Goal: Book appointment/travel/reservation

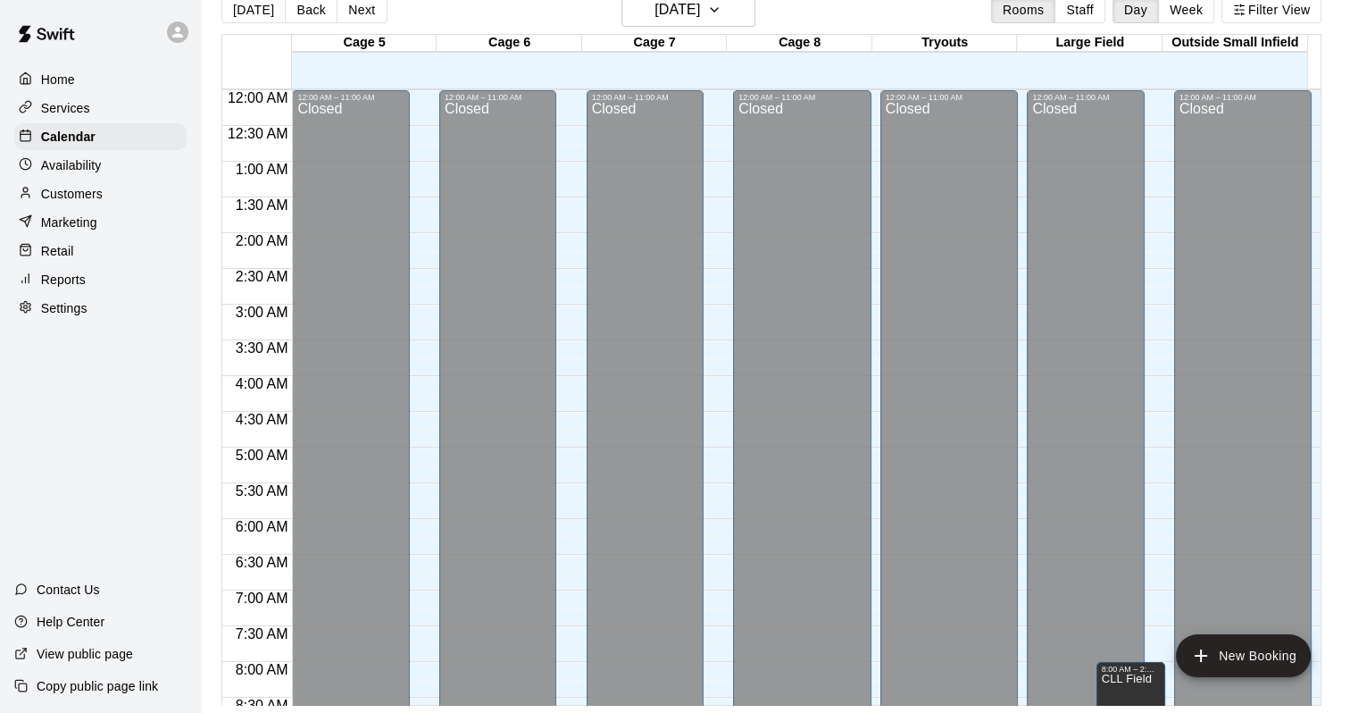
scroll to position [758, 0]
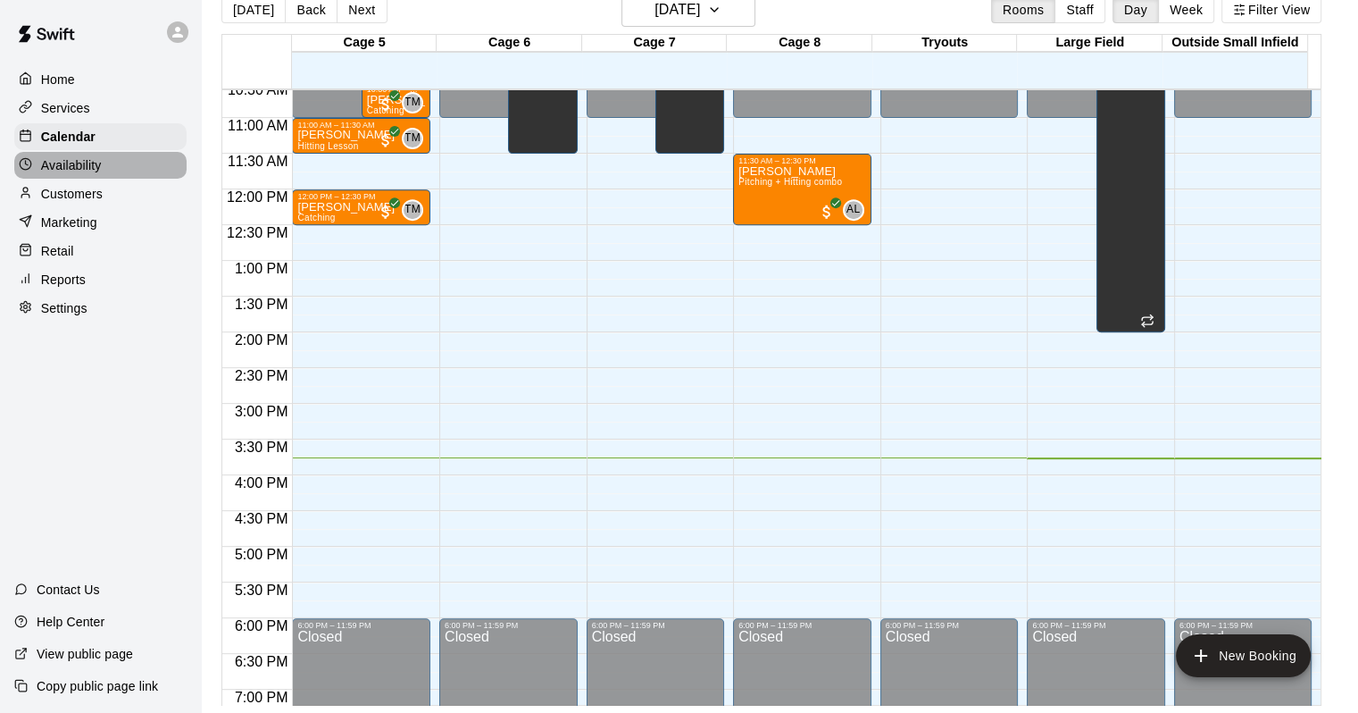
click at [111, 171] on div "Availability" at bounding box center [100, 165] width 172 height 27
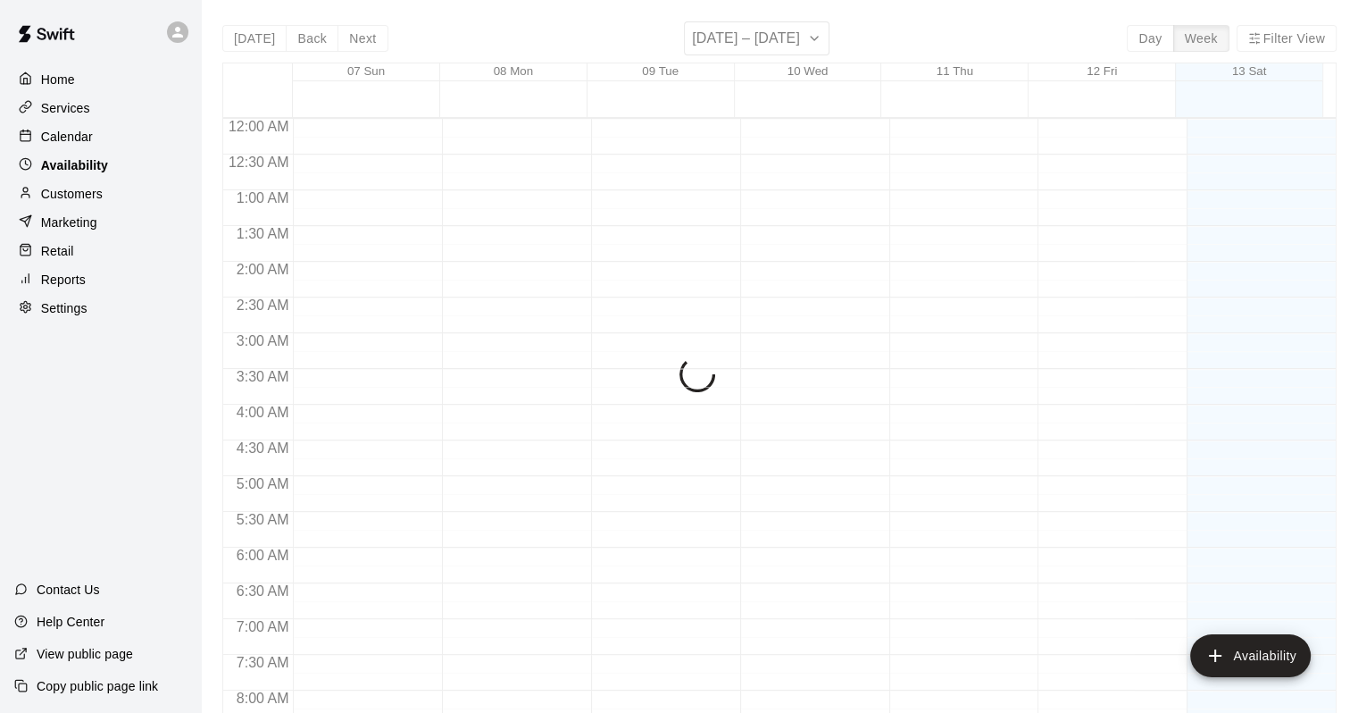
scroll to position [1098, 0]
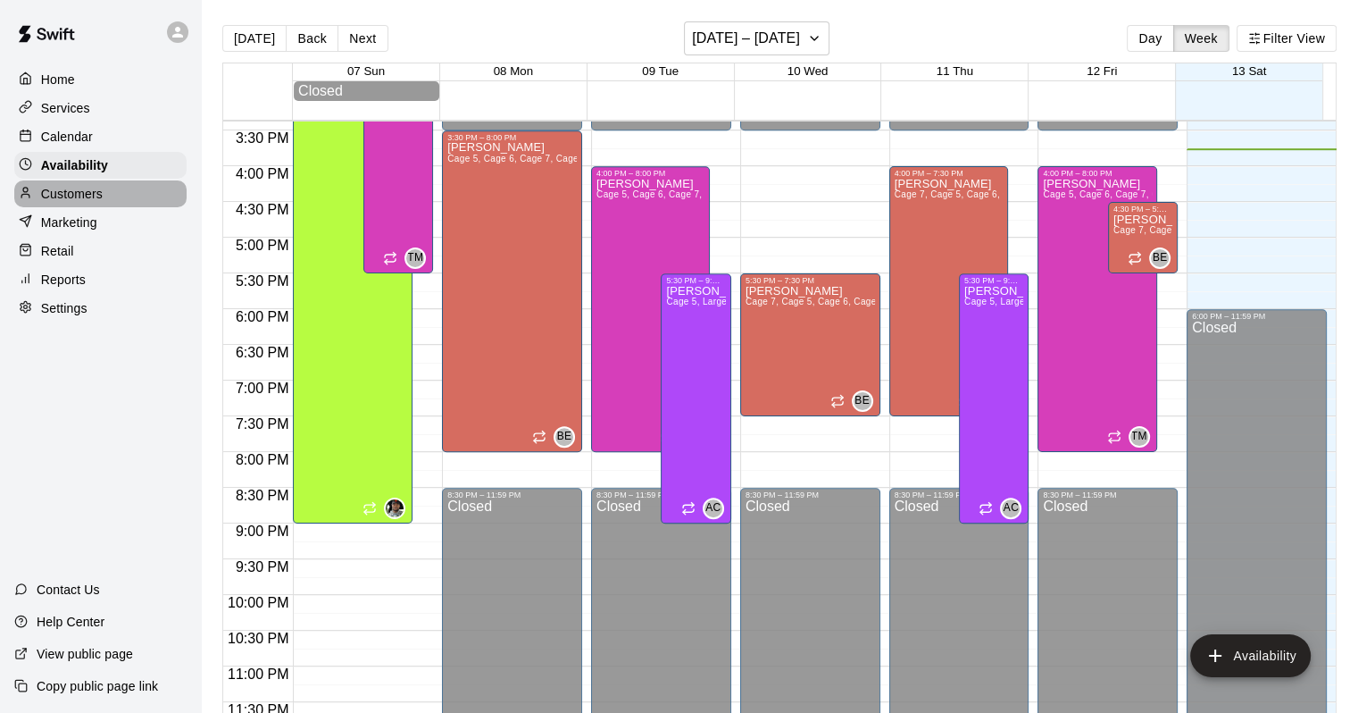
click at [92, 198] on p "Customers" at bounding box center [72, 194] width 62 height 18
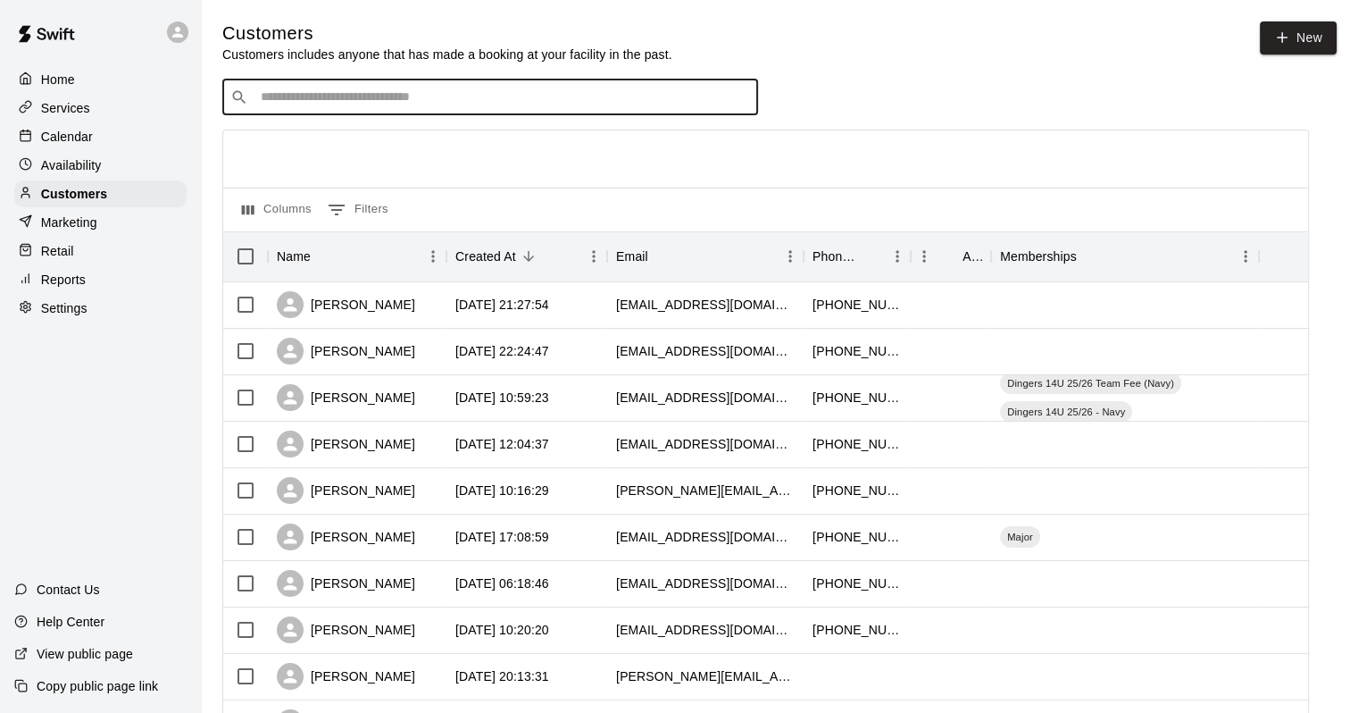
click at [403, 99] on input "Search customers by name or email" at bounding box center [502, 97] width 495 height 18
click at [89, 145] on p "Calendar" at bounding box center [67, 137] width 52 height 18
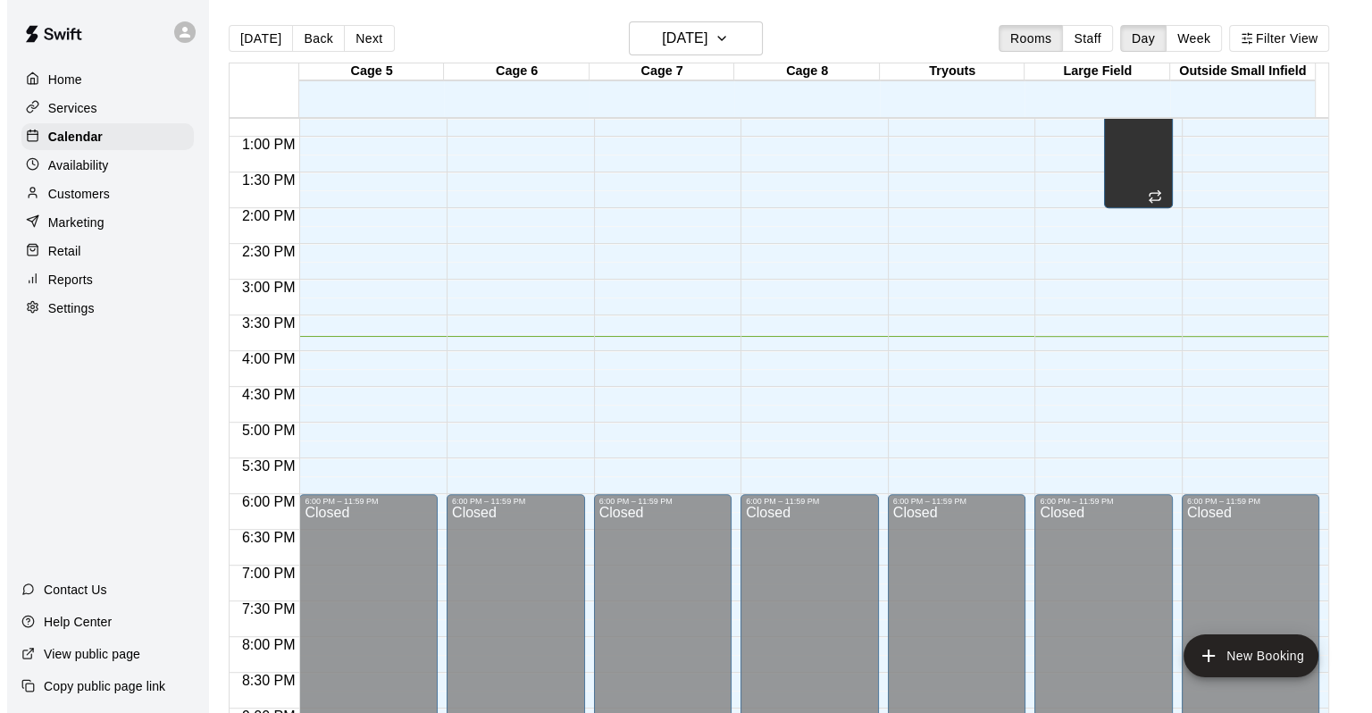
scroll to position [777, 0]
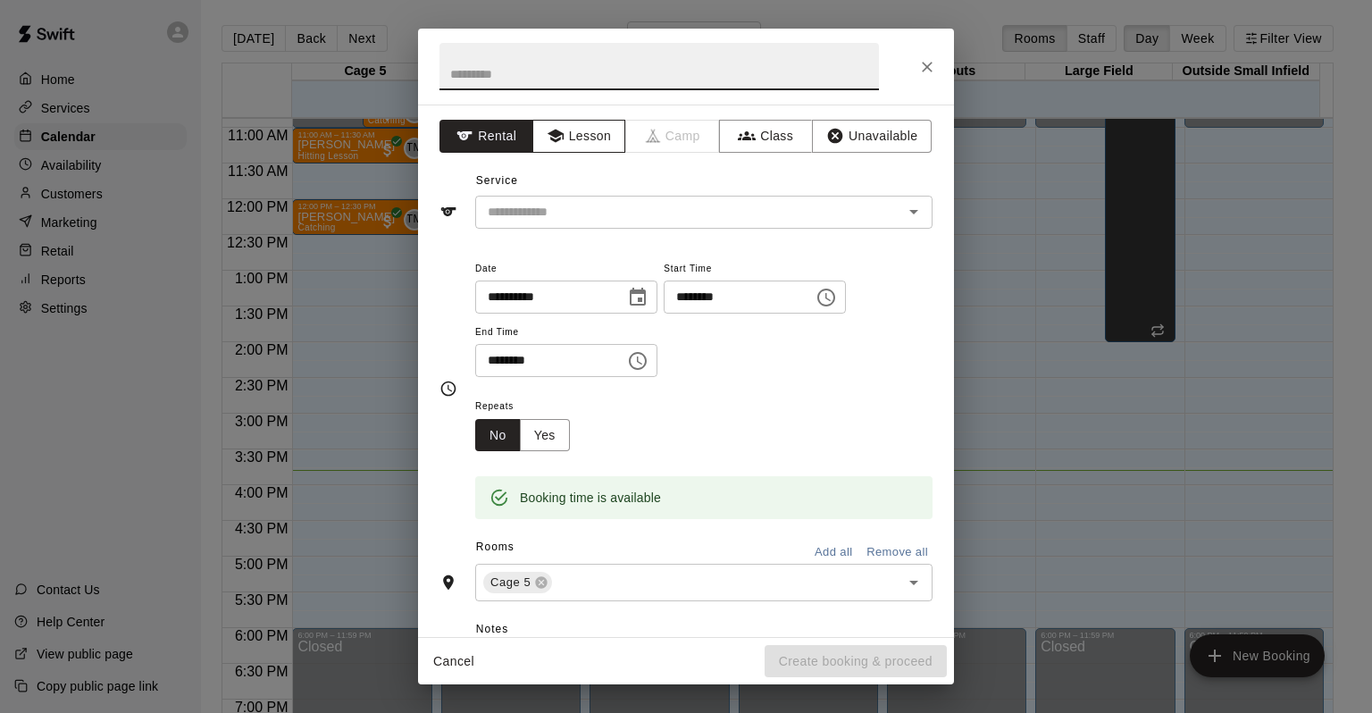
click at [568, 138] on button "Lesson" at bounding box center [579, 136] width 94 height 33
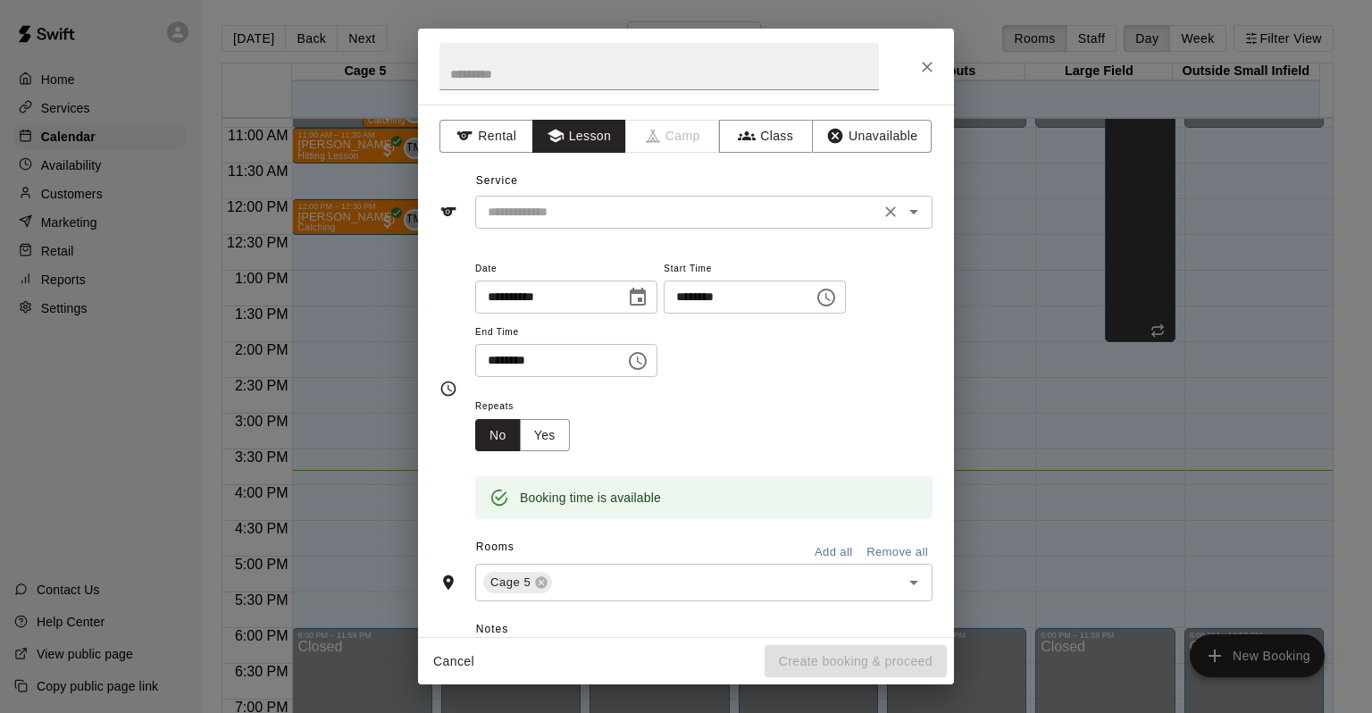
click at [617, 226] on div "​" at bounding box center [703, 212] width 457 height 33
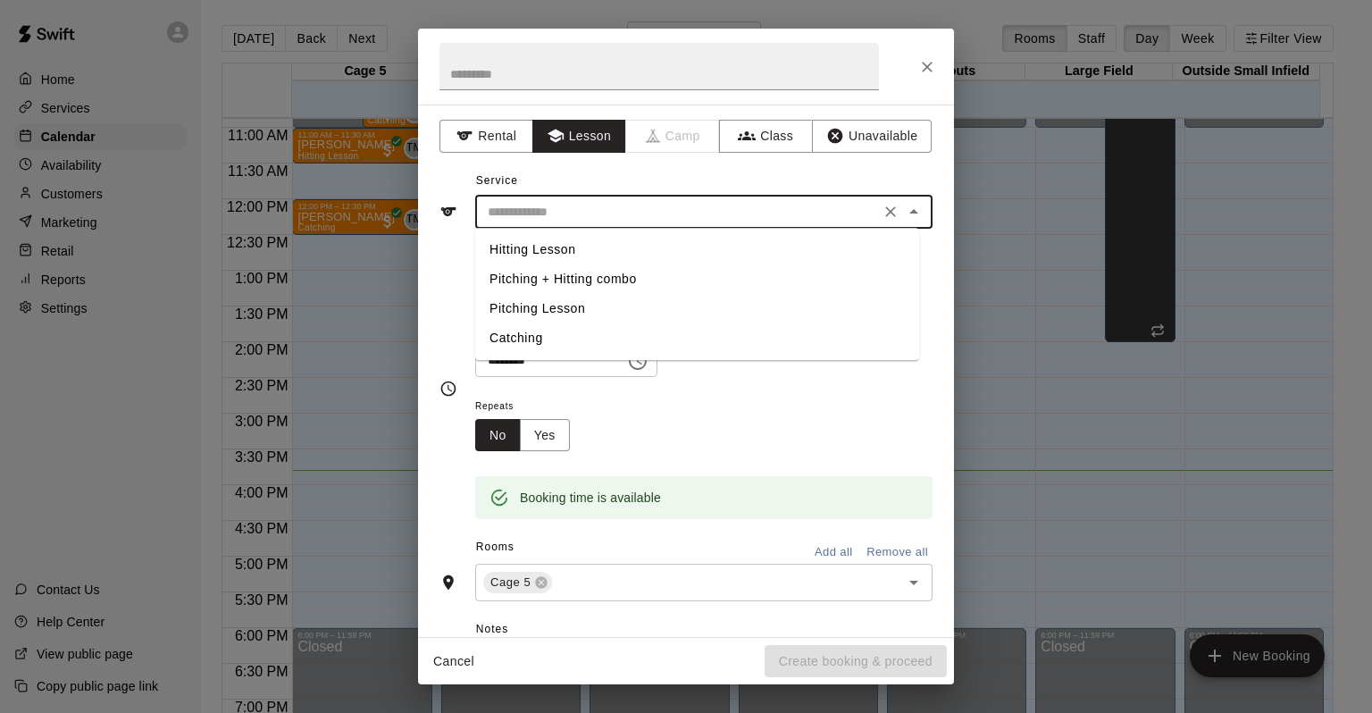
click at [515, 252] on li "Hitting Lesson" at bounding box center [697, 249] width 444 height 29
type input "**********"
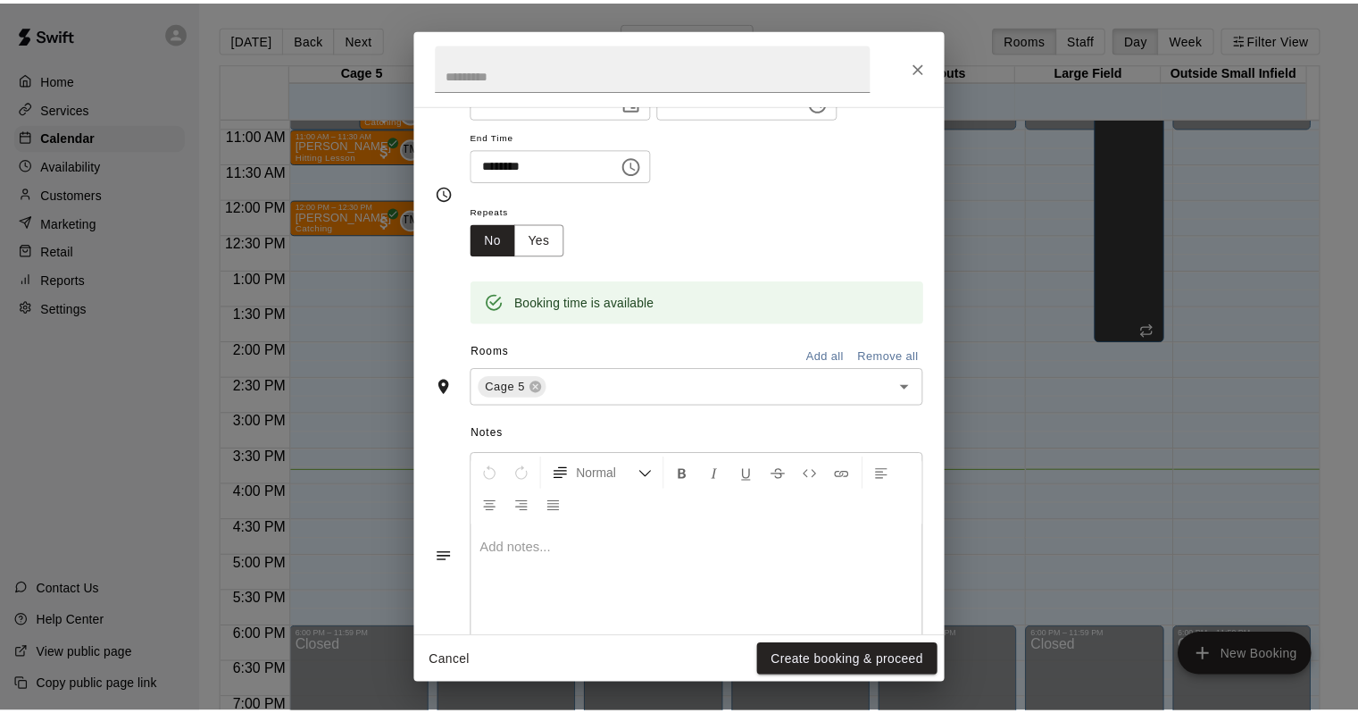
scroll to position [251, 0]
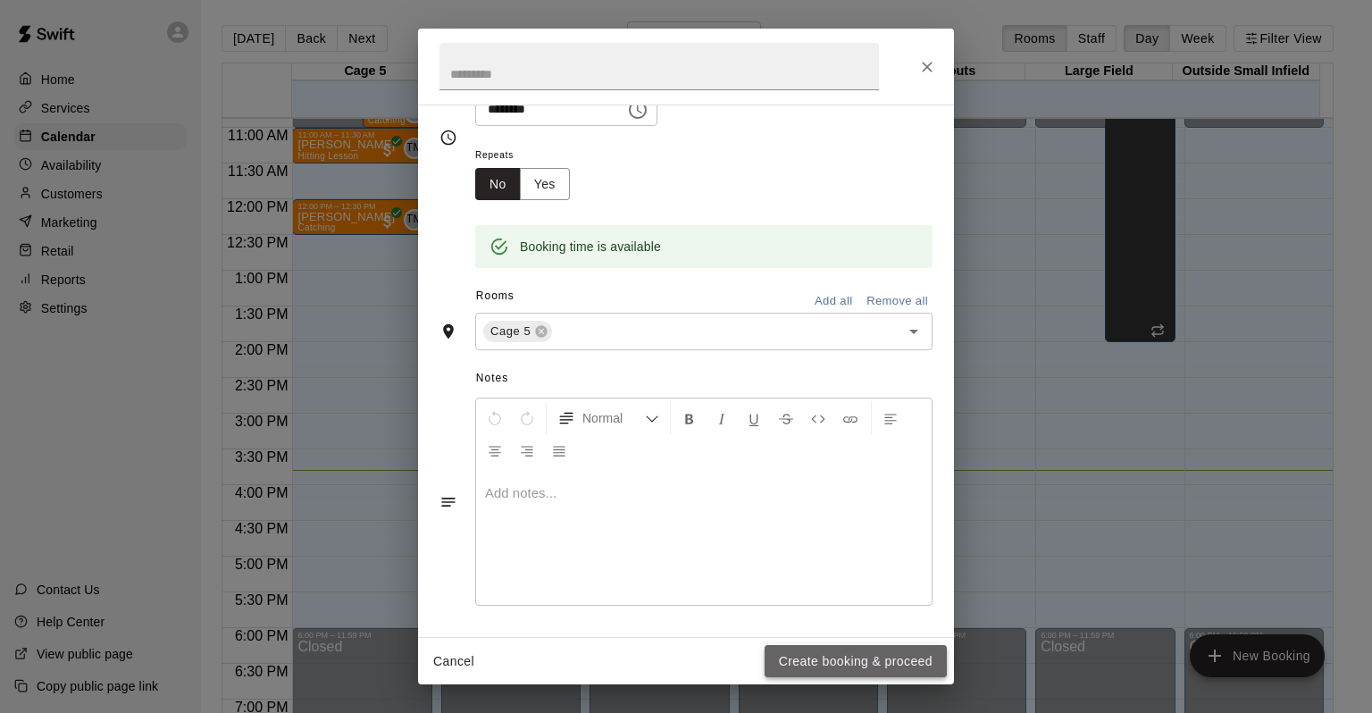
click at [908, 663] on button "Create booking & proceed" at bounding box center [855, 661] width 182 height 33
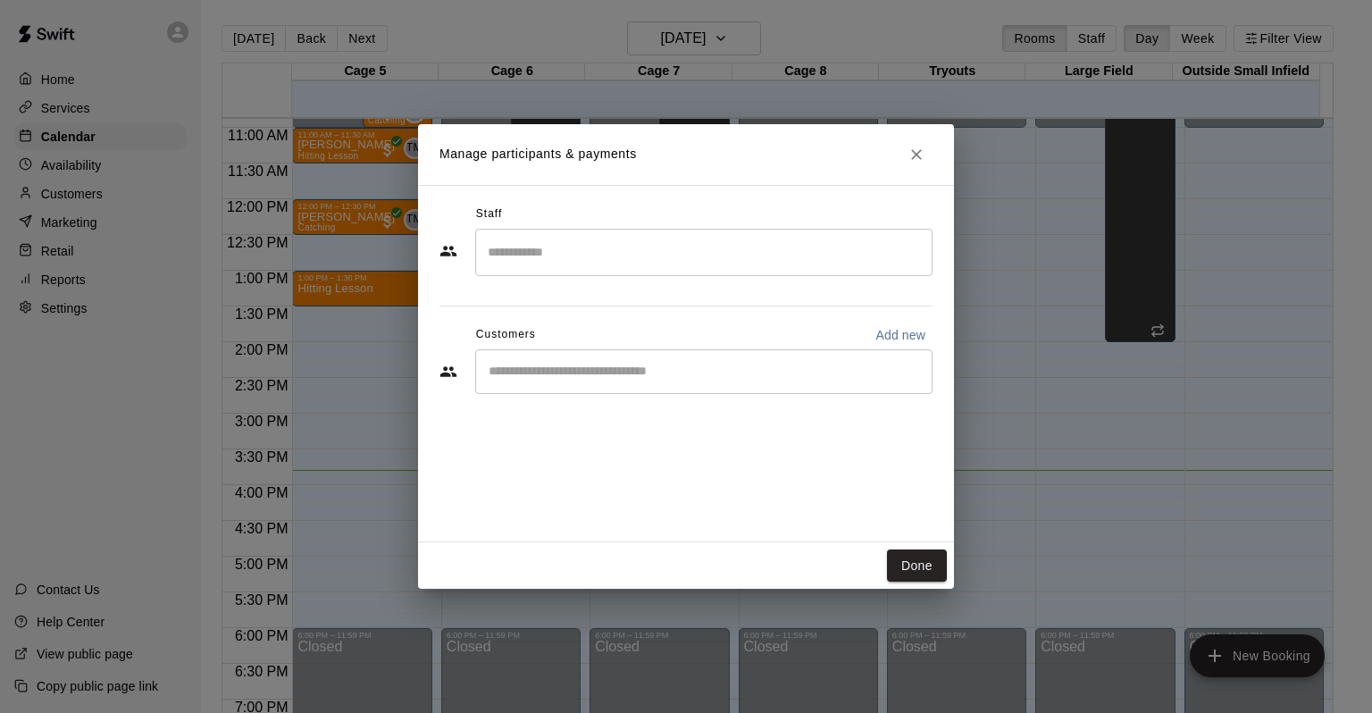
click at [539, 252] on input "Search staff" at bounding box center [703, 252] width 441 height 31
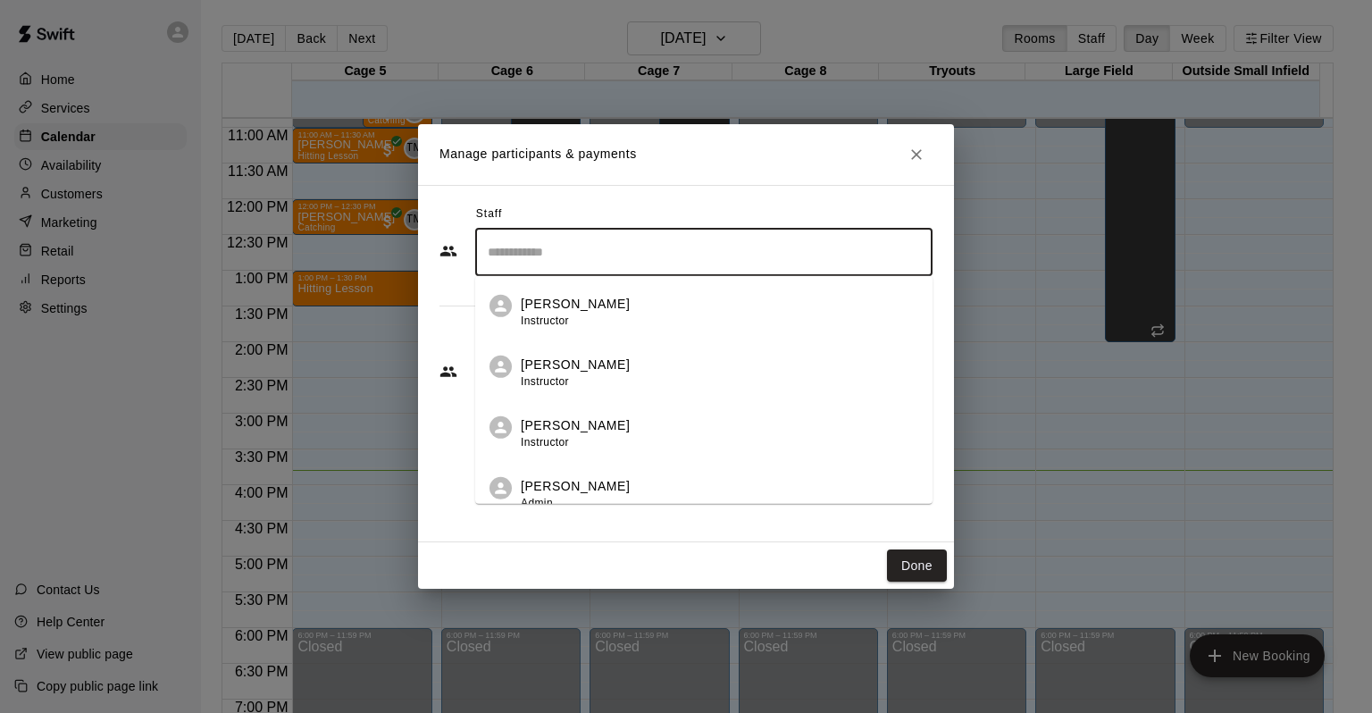
click at [635, 435] on div "[PERSON_NAME] Instructor" at bounding box center [719, 433] width 397 height 35
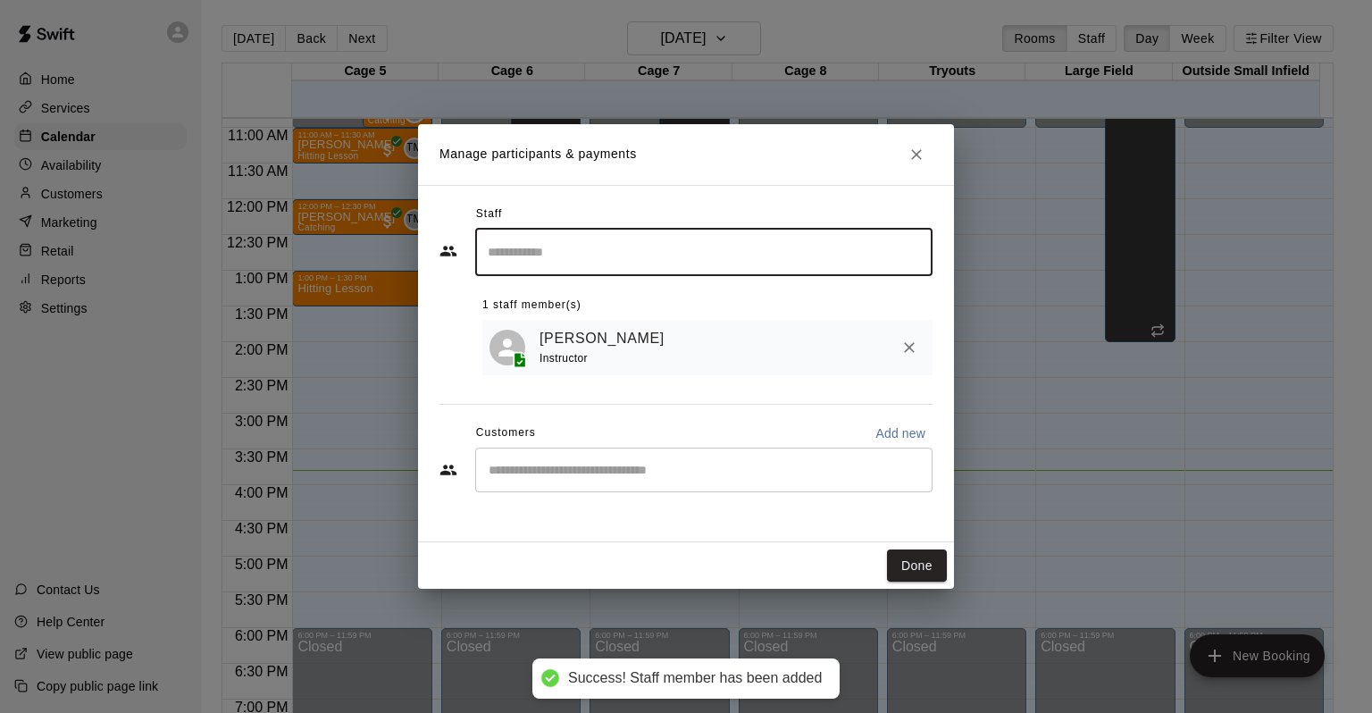
click at [632, 466] on input "Start typing to search customers..." at bounding box center [703, 470] width 441 height 18
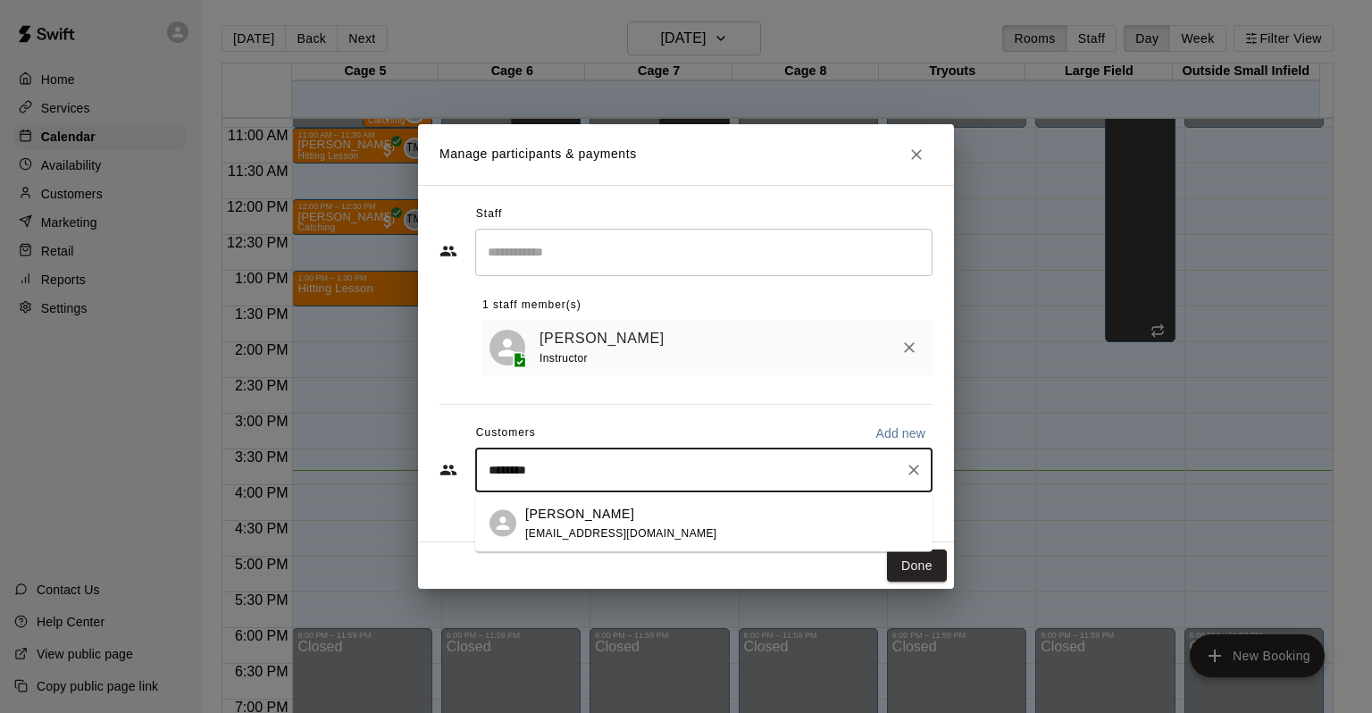
type input "*********"
click at [556, 524] on div "[PERSON_NAME] [EMAIL_ADDRESS][DOMAIN_NAME]" at bounding box center [621, 523] width 192 height 38
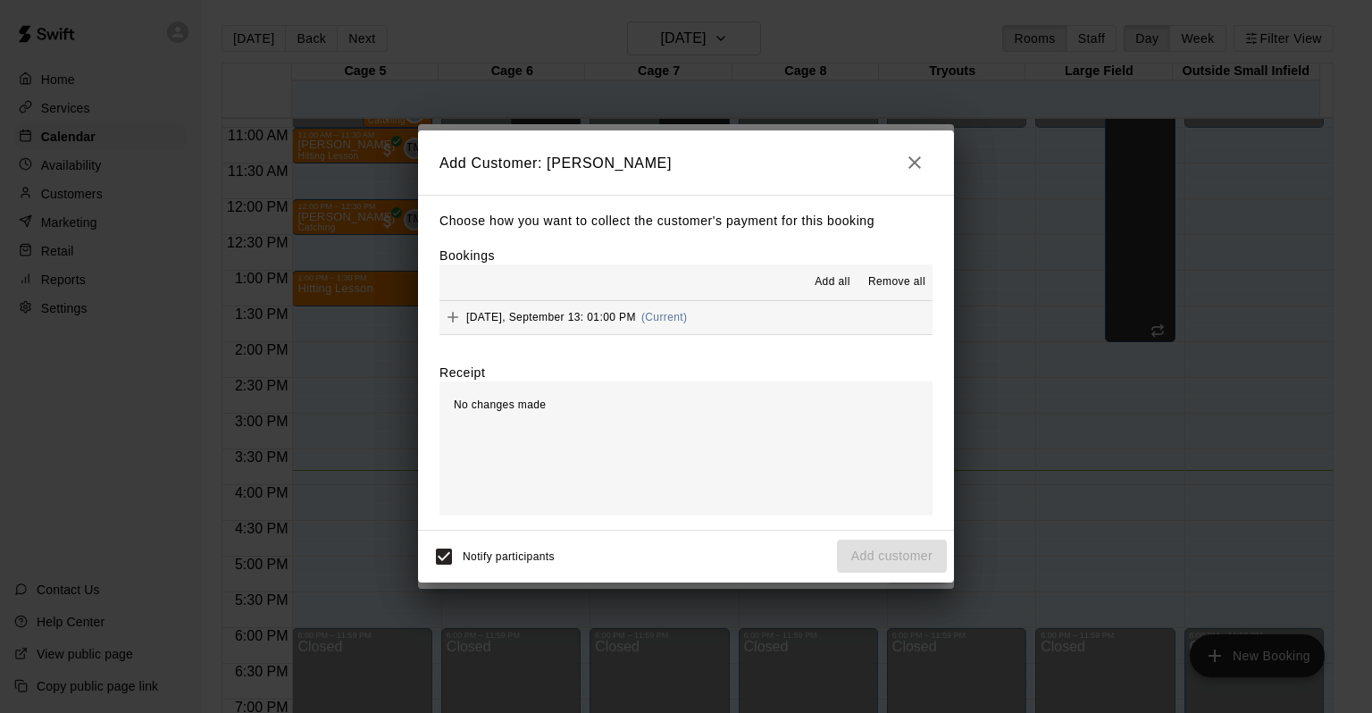
click at [819, 277] on span "Add all" at bounding box center [832, 282] width 36 height 18
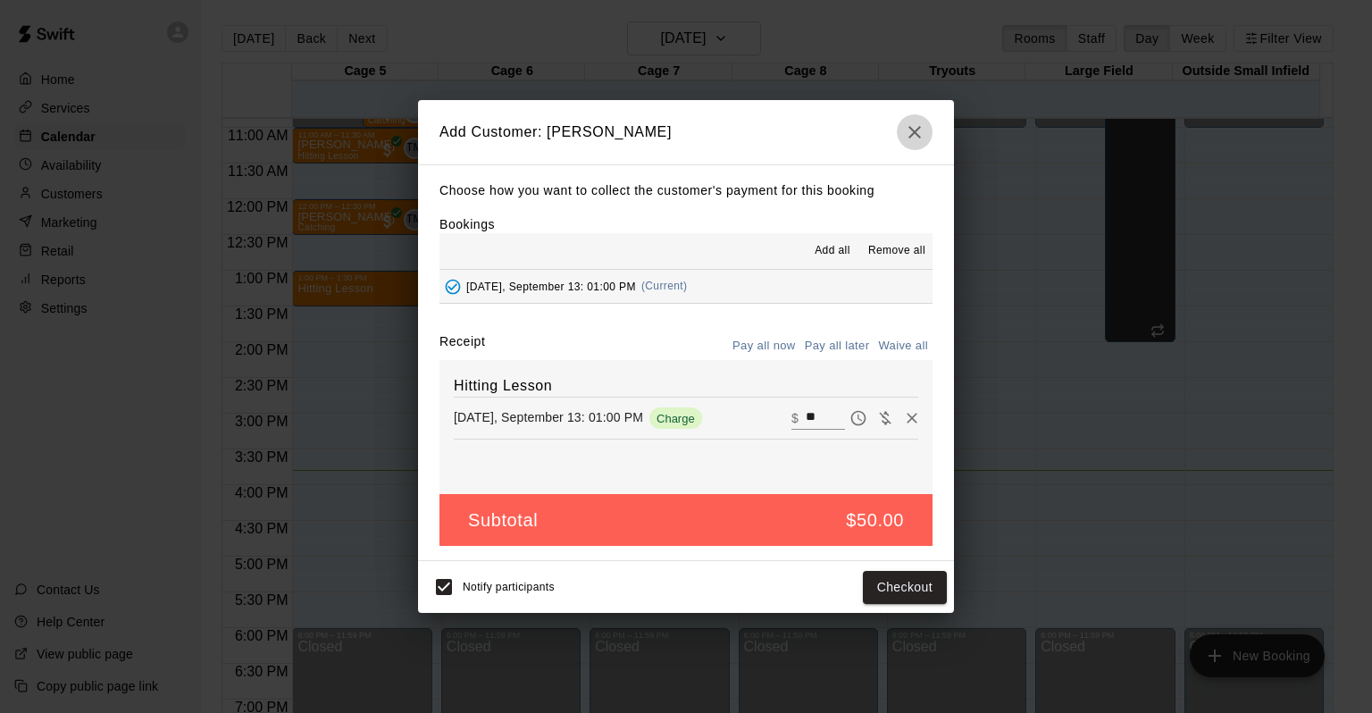
click at [911, 132] on icon "button" at bounding box center [914, 131] width 21 height 21
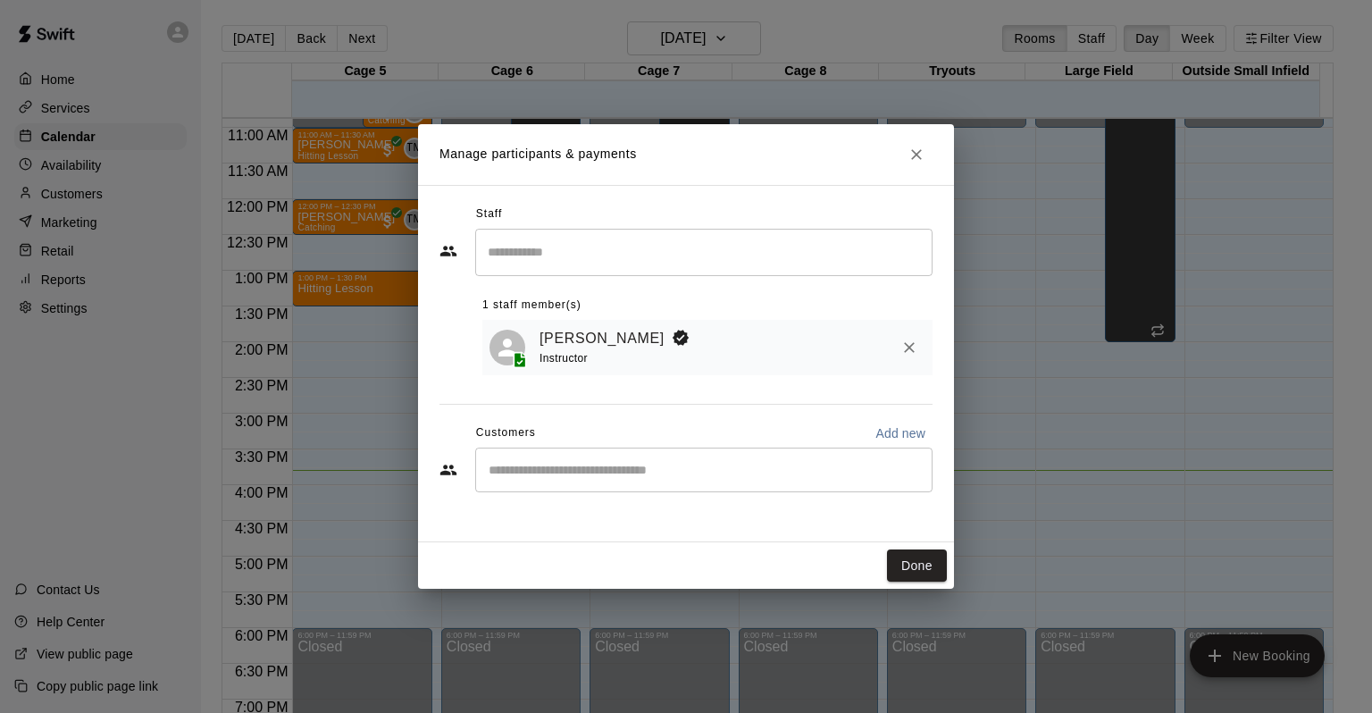
click at [915, 148] on icon "Close" at bounding box center [916, 155] width 18 height 18
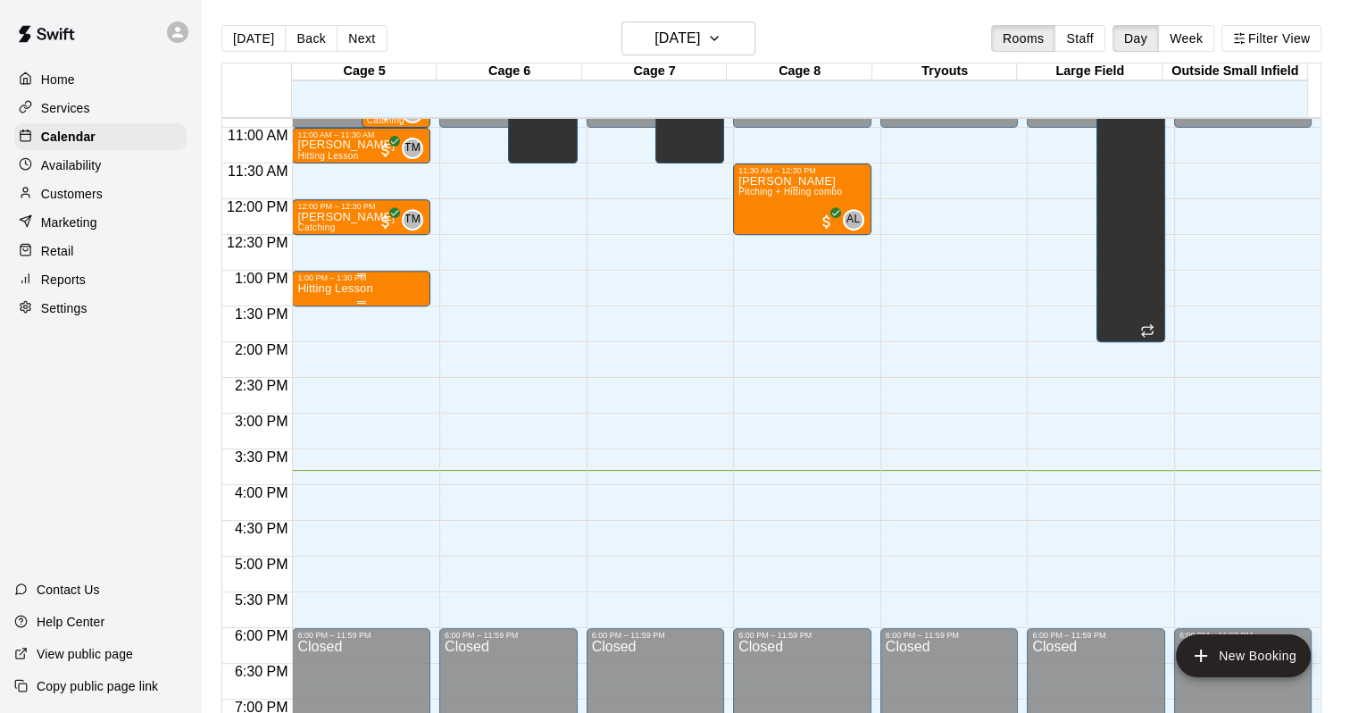
drag, startPoint x: 334, startPoint y: 277, endPoint x: 308, endPoint y: 288, distance: 28.4
click at [308, 288] on p "Hitting Lesson" at bounding box center [334, 288] width 75 height 0
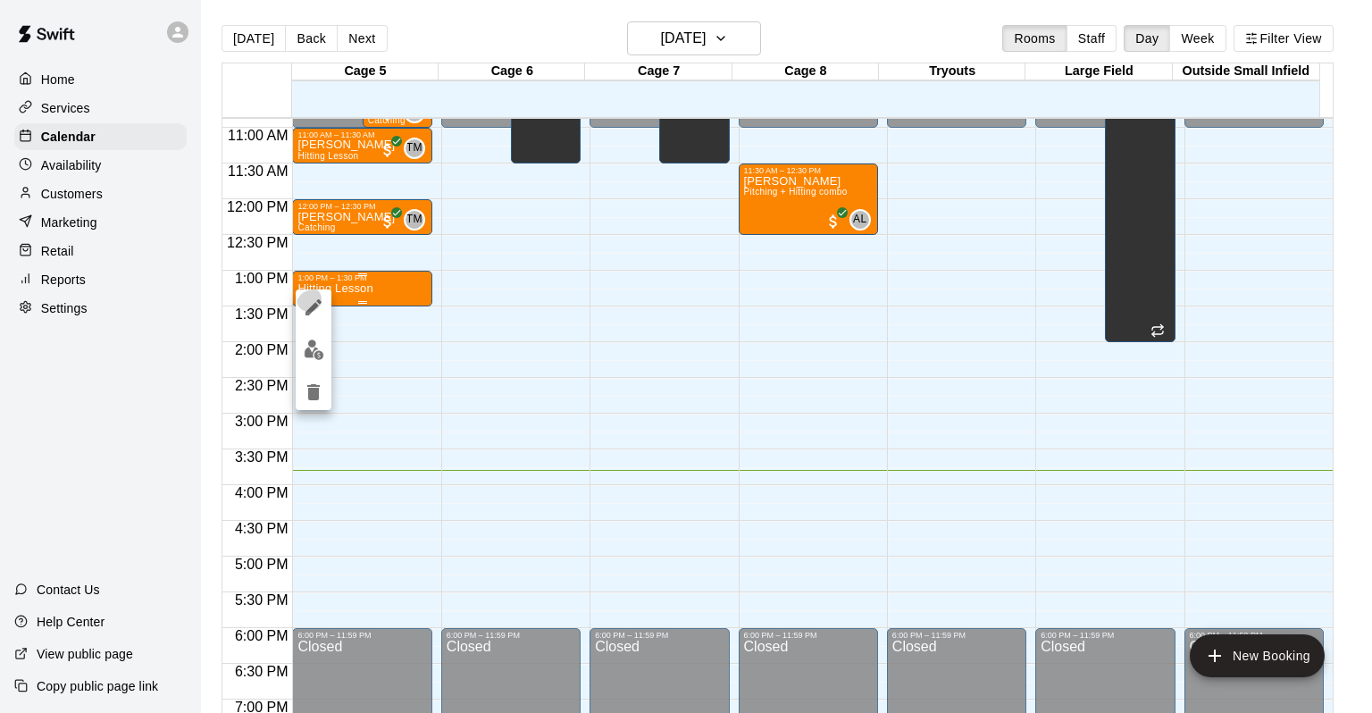
click at [308, 289] on div at bounding box center [314, 349] width 36 height 121
click at [320, 397] on icon "delete" at bounding box center [313, 391] width 21 height 21
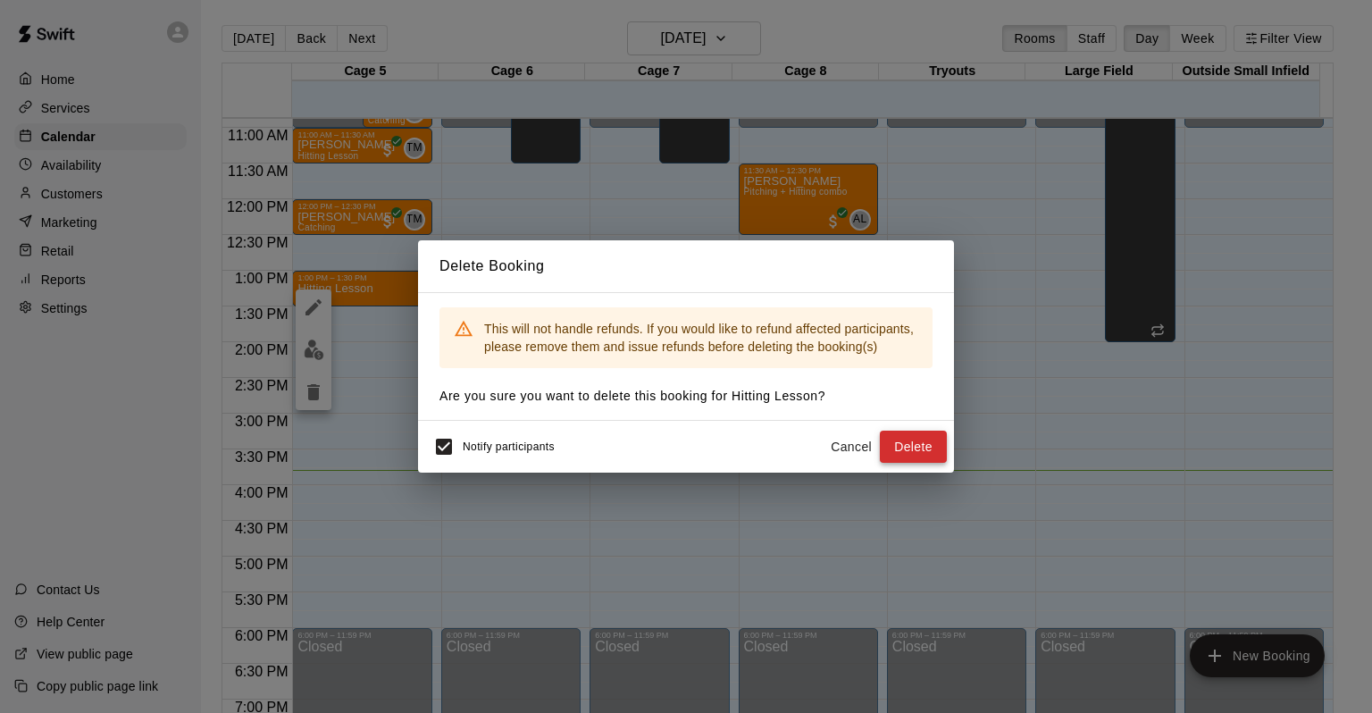
click at [903, 446] on button "Delete" at bounding box center [913, 446] width 67 height 33
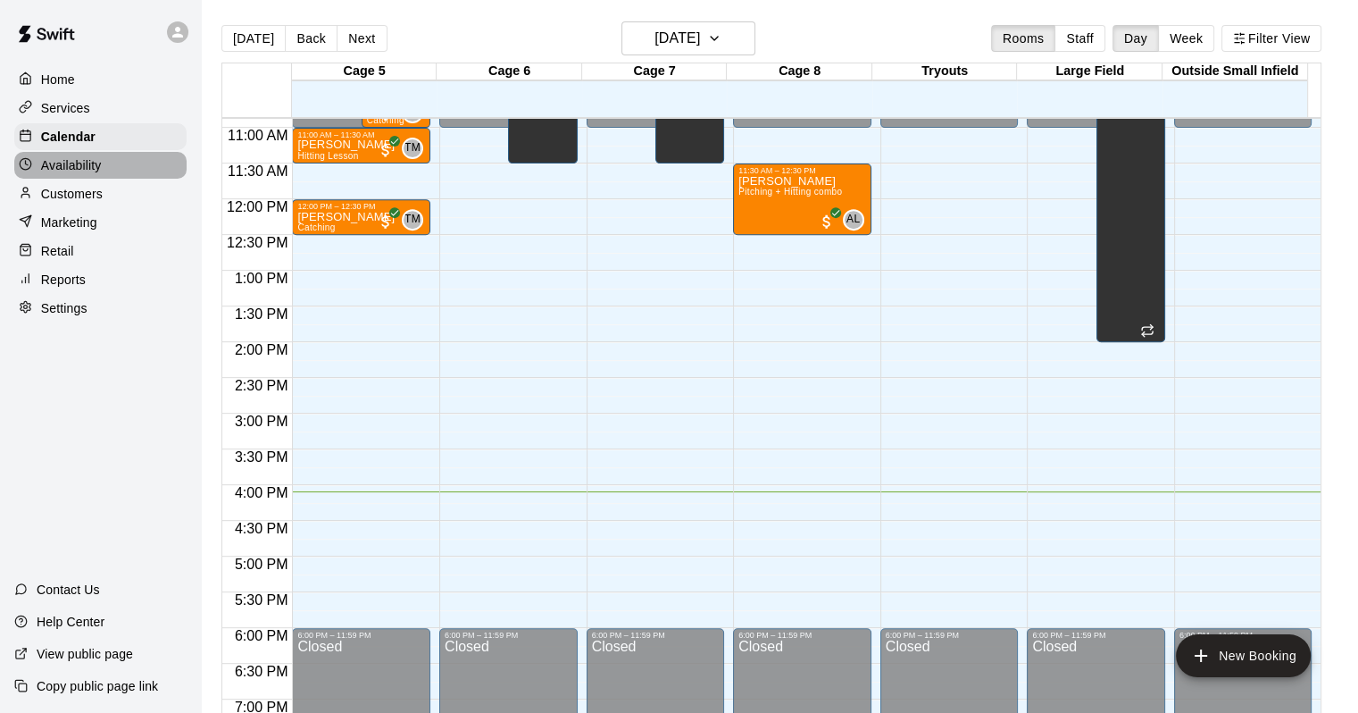
click at [89, 173] on p "Availability" at bounding box center [71, 165] width 61 height 18
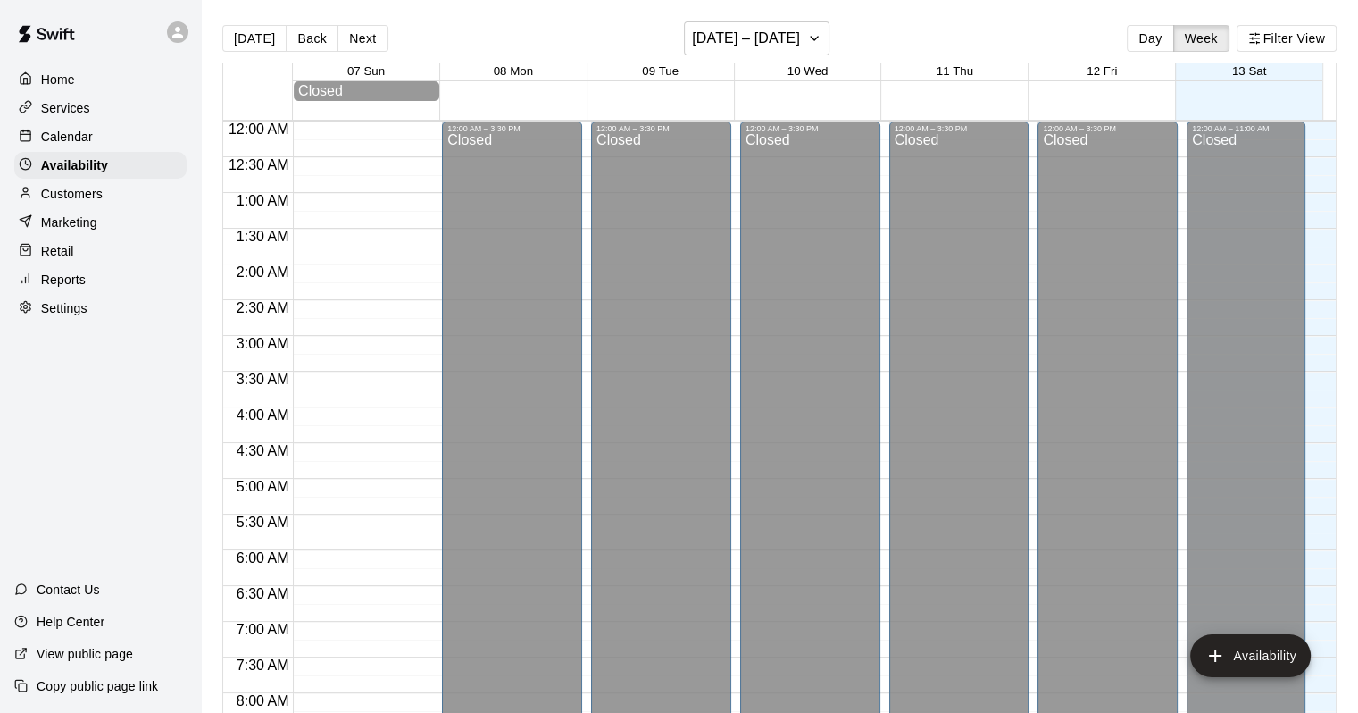
scroll to position [1098, 0]
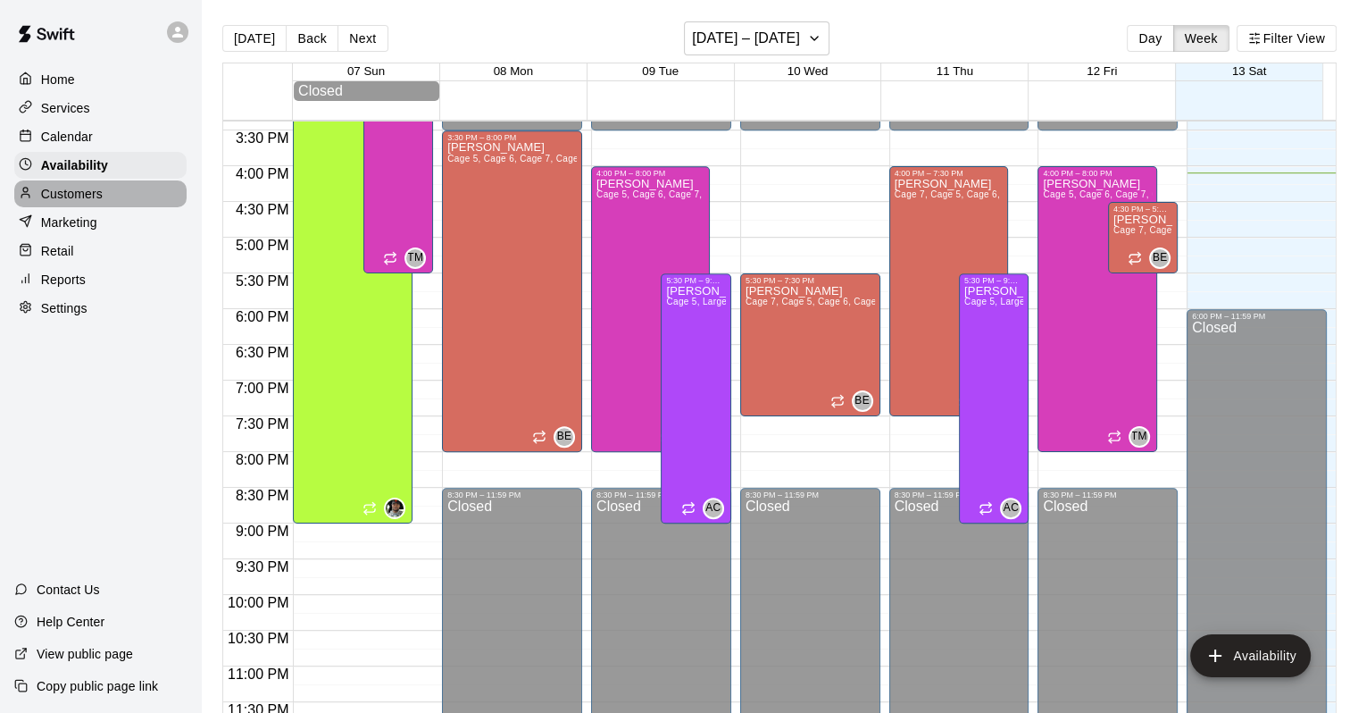
click at [107, 198] on div "Customers" at bounding box center [100, 193] width 172 height 27
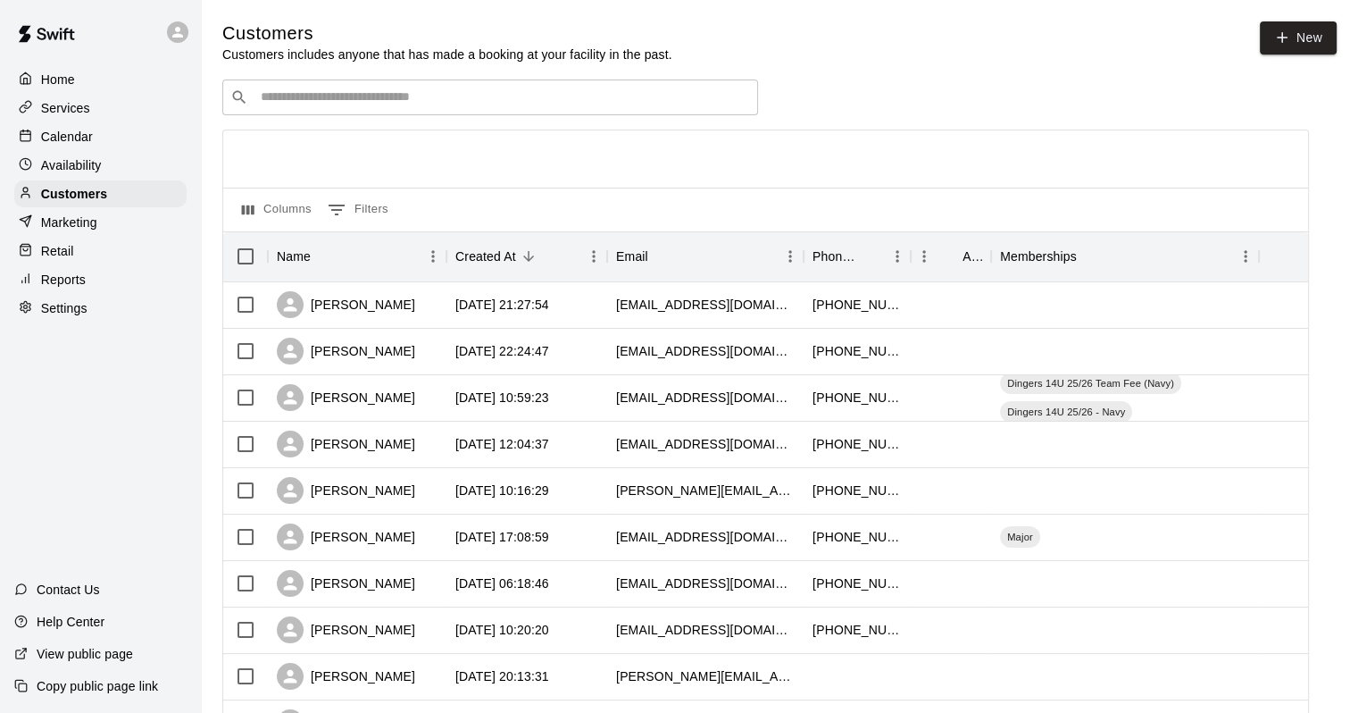
click at [46, 135] on p "Calendar" at bounding box center [67, 137] width 52 height 18
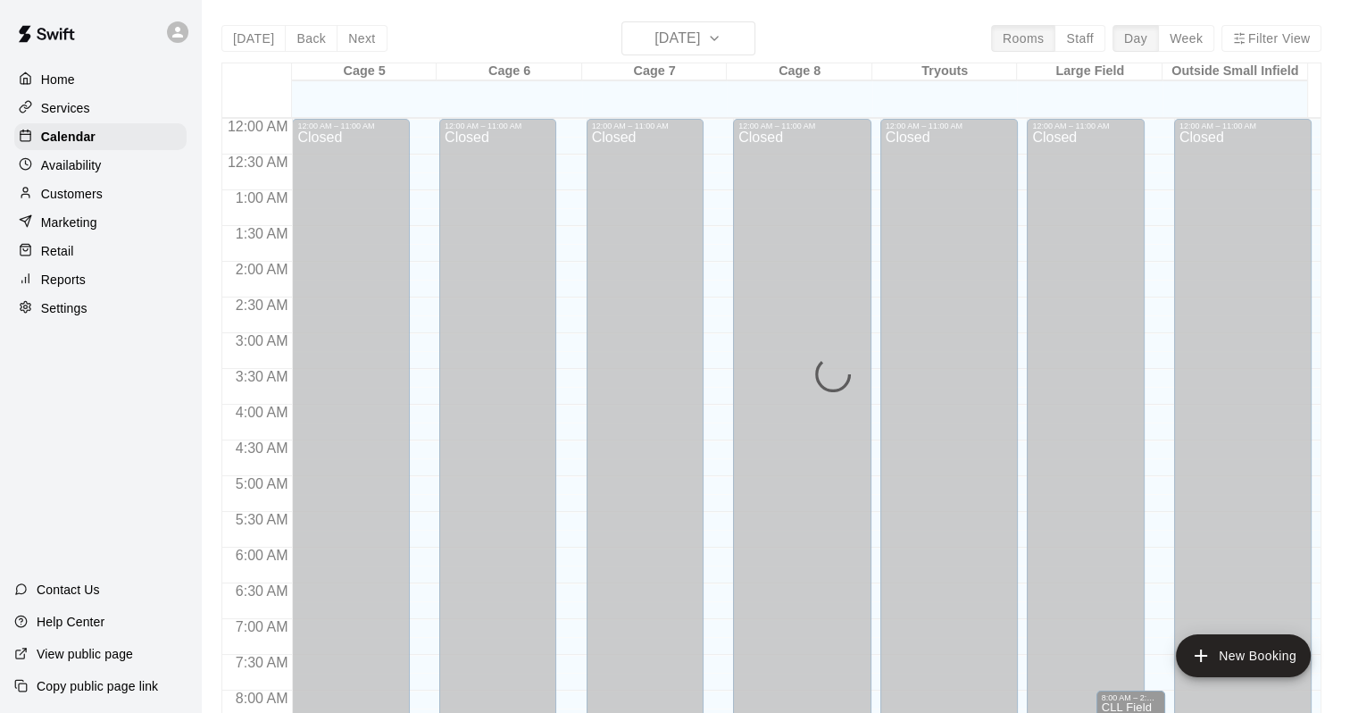
scroll to position [1045, 0]
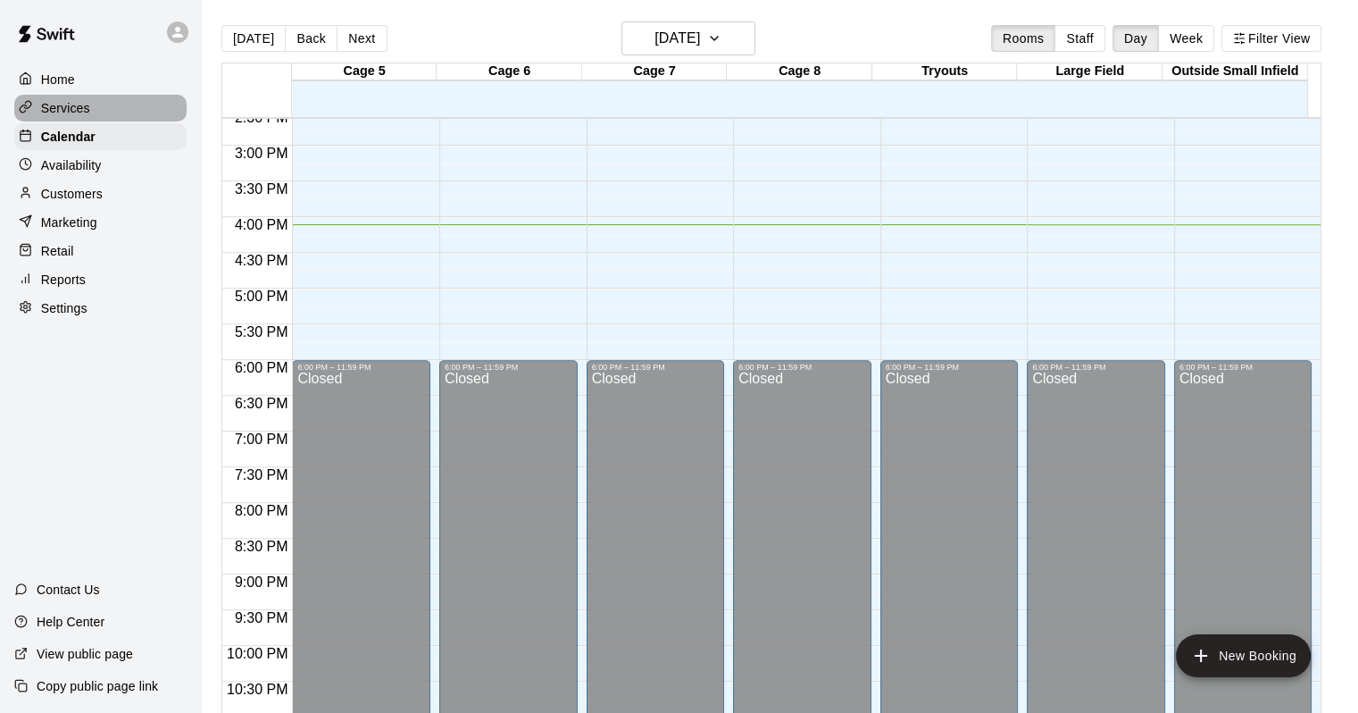
click at [70, 112] on p "Services" at bounding box center [65, 108] width 49 height 18
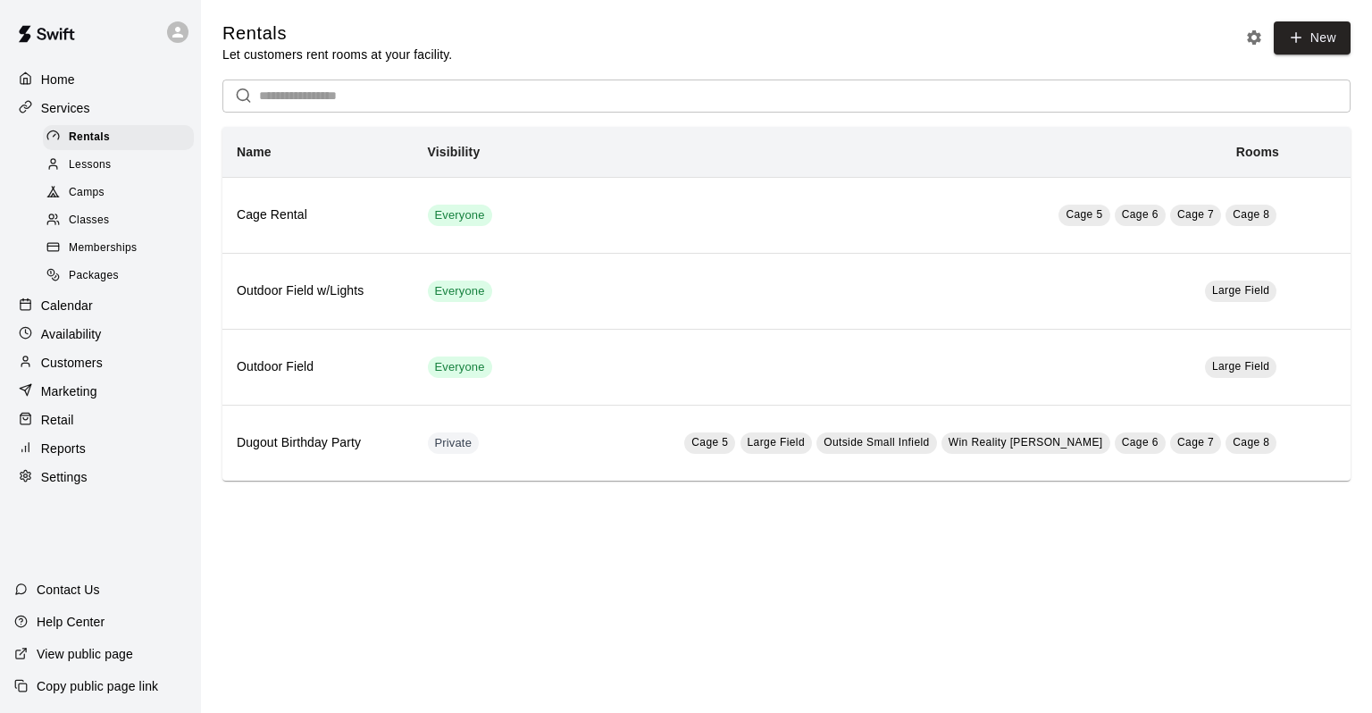
click at [115, 257] on span "Memberships" at bounding box center [103, 248] width 68 height 18
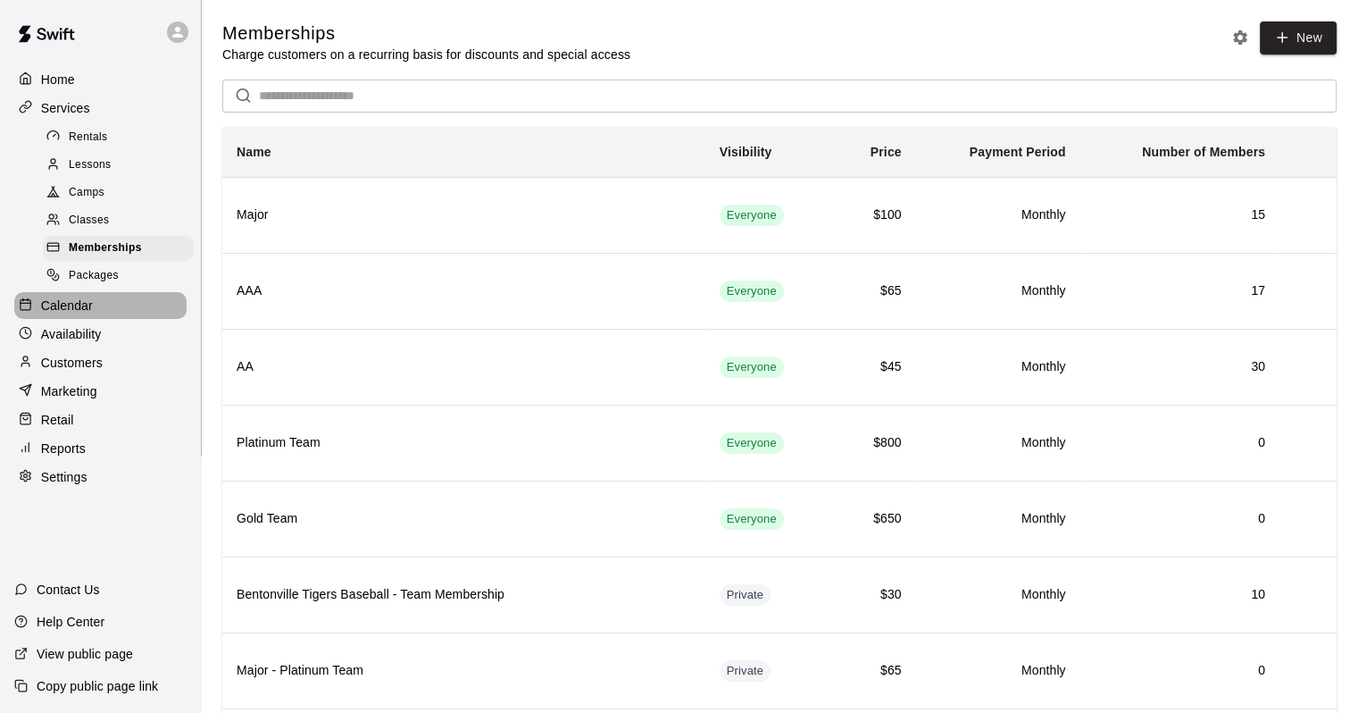
click at [49, 309] on p "Calendar" at bounding box center [67, 305] width 52 height 18
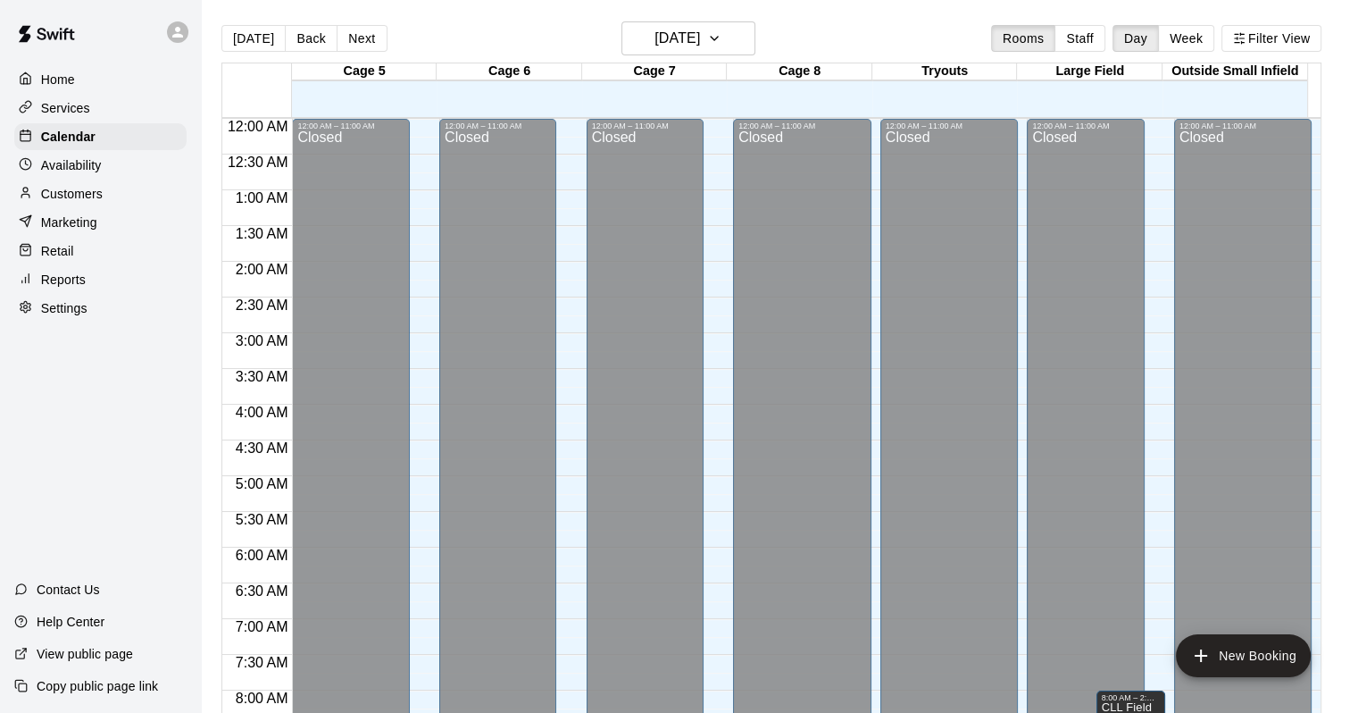
scroll to position [1045, 0]
